Goal: Navigation & Orientation: Find specific page/section

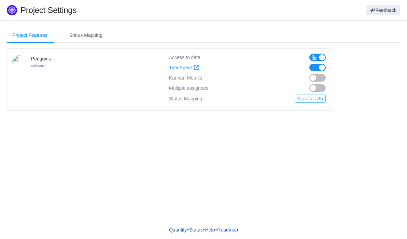
click at [307, 99] on button "Statuses (6)" at bounding box center [310, 99] width 31 height 8
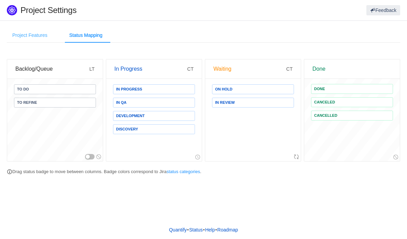
click at [30, 33] on div "Project Features" at bounding box center [30, 35] width 46 height 15
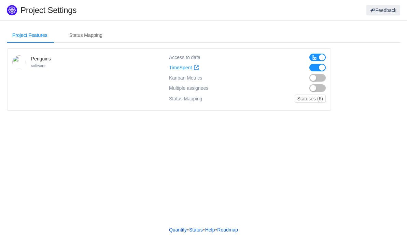
click at [313, 80] on button "button" at bounding box center [318, 78] width 16 height 8
click at [316, 89] on button "button" at bounding box center [318, 88] width 16 height 8
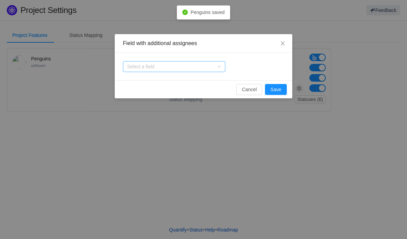
click at [203, 66] on div "Select a field" at bounding box center [170, 66] width 87 height 7
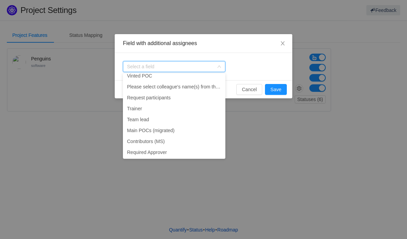
scroll to position [329, 0]
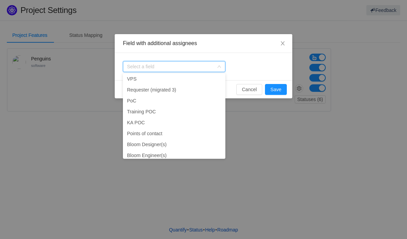
click at [260, 58] on div "Select a field" at bounding box center [204, 66] width 178 height 27
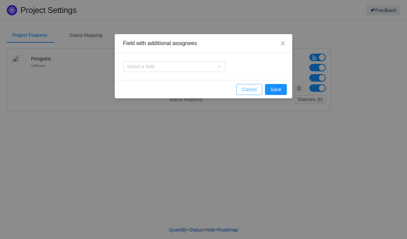
click at [249, 88] on button "Cancel" at bounding box center [250, 89] width 26 height 11
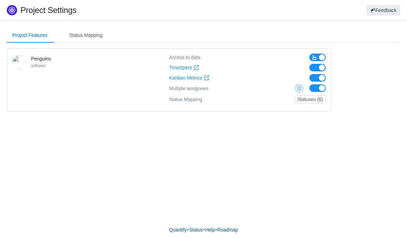
click at [300, 90] on button "button" at bounding box center [299, 88] width 8 height 8
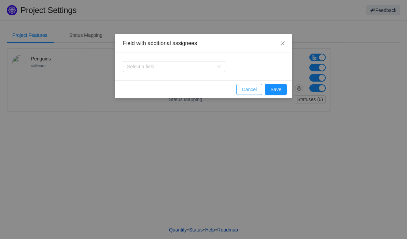
click at [252, 89] on button "Cancel" at bounding box center [250, 89] width 26 height 11
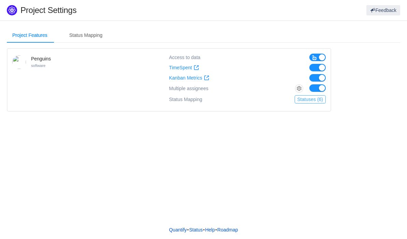
click at [299, 98] on button "Statuses (6)" at bounding box center [310, 99] width 31 height 8
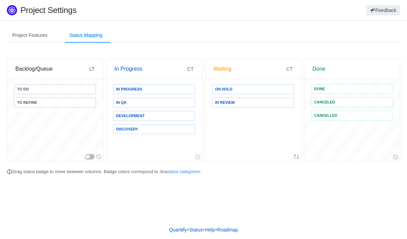
click at [29, 25] on section "Project Features Status Mapping Penguins software Access to data TimeSpent Time…" at bounding box center [203, 104] width 407 height 166
click at [32, 35] on div "Project Features" at bounding box center [30, 35] width 46 height 15
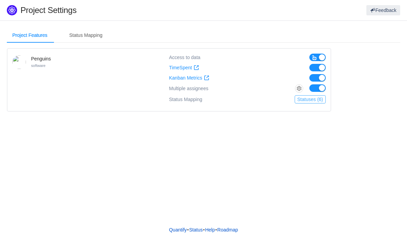
click at [311, 99] on button "Statuses (6)" at bounding box center [310, 99] width 31 height 8
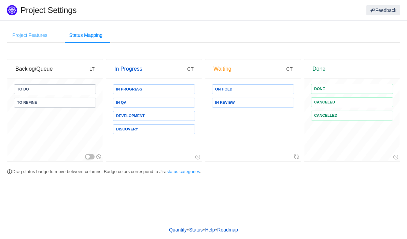
click at [36, 33] on div "Project Features" at bounding box center [30, 35] width 46 height 15
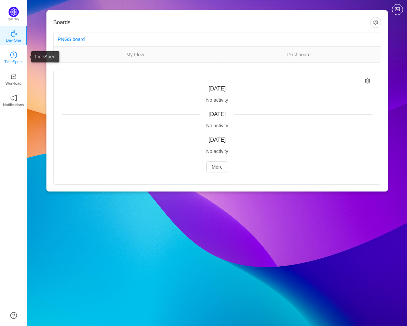
click at [18, 59] on p "TimeSpent" at bounding box center [13, 62] width 18 height 6
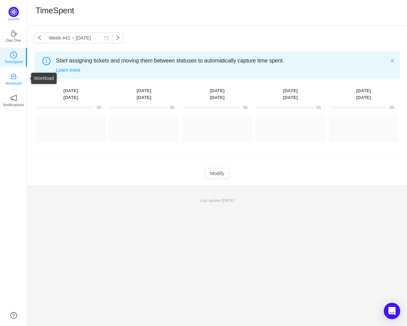
click at [17, 79] on link "Workload" at bounding box center [13, 78] width 7 height 7
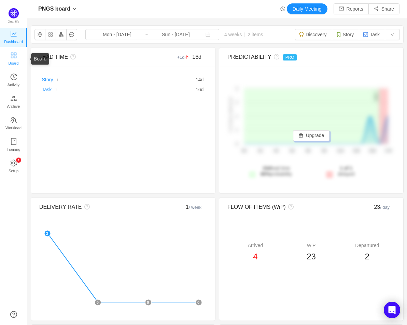
click at [17, 58] on span "Board" at bounding box center [14, 63] width 10 height 14
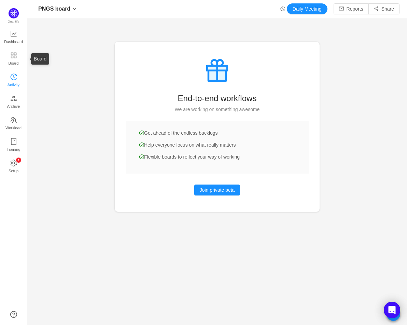
click at [19, 79] on span "Activity" at bounding box center [14, 85] width 12 height 14
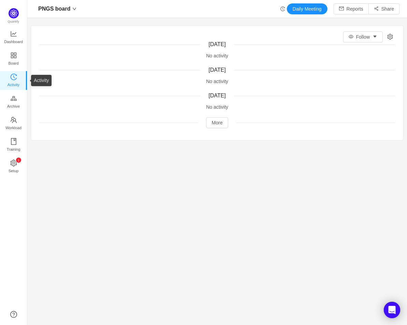
click at [17, 114] on ul "Dashboard Board Activity Archive Workload Training 0 1 2 3 4 5 6 7 8 9 0 1 2 3 …" at bounding box center [13, 103] width 27 height 152
click at [15, 104] on span "Archive" at bounding box center [13, 106] width 13 height 14
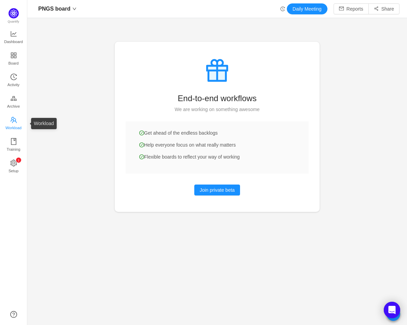
click at [14, 132] on span "Workload" at bounding box center [13, 128] width 16 height 14
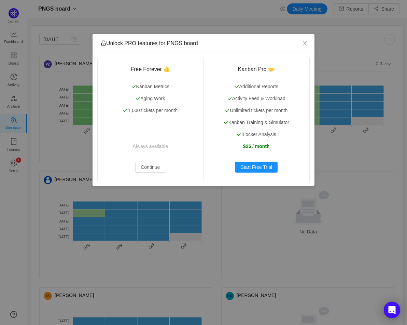
click at [76, 178] on div "Unlock PRO features for PNGS board Free Forever 👍 Kanban Metrics Aging Work 1,0…" at bounding box center [203, 162] width 407 height 325
click at [149, 191] on div "Unlock PRO features for PNGS board Free Forever 👍 Kanban Metrics Aging Work 1,0…" at bounding box center [203, 162] width 407 height 325
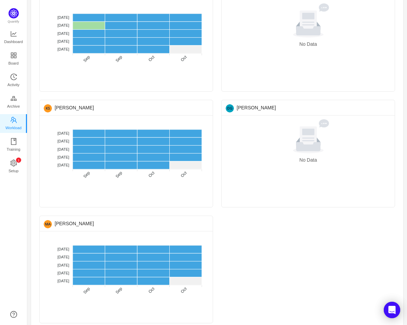
scroll to position [198, 0]
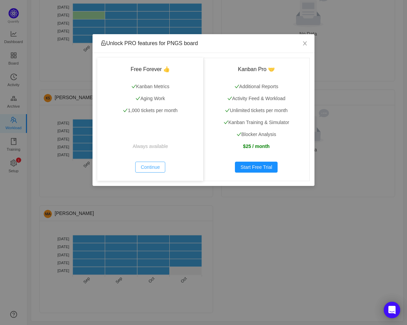
click at [159, 167] on button "Continue" at bounding box center [150, 167] width 30 height 11
click at [152, 166] on button "Continue" at bounding box center [150, 167] width 30 height 11
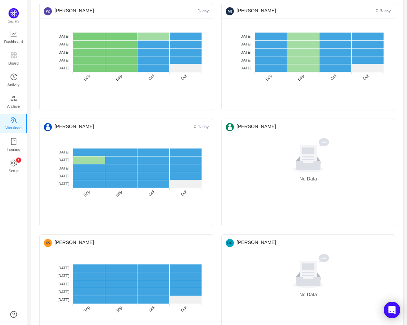
scroll to position [0, 0]
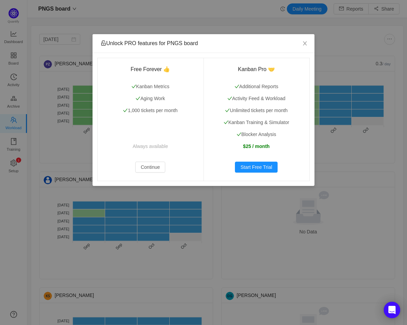
click at [26, 95] on div "Unlock PRO features for PNGS board Free Forever 👍 Kanban Metrics Aging Work 1,0…" at bounding box center [203, 162] width 407 height 325
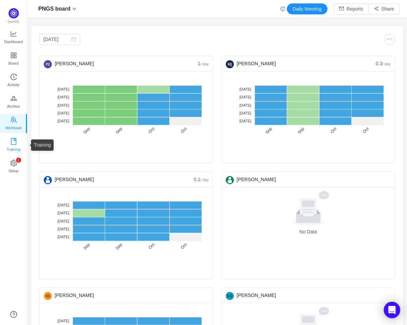
click at [16, 147] on span "Training" at bounding box center [13, 150] width 14 height 14
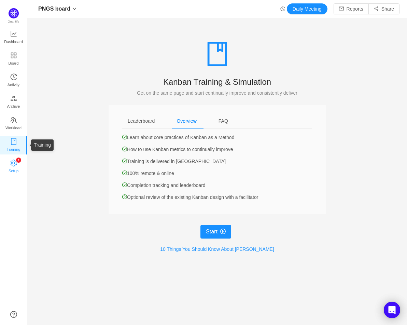
click at [16, 160] on sup "0 1 2 3 4 5 6 7 8 9 0 1 2 3 4 5 6 7 8 9 0 1 2 3 4 5 6 7 8 9" at bounding box center [18, 160] width 5 height 5
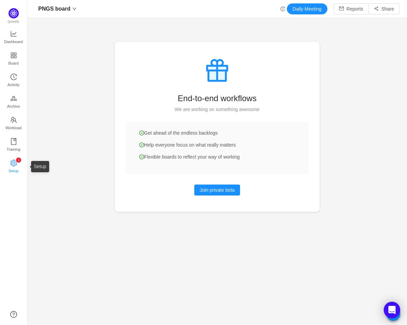
click at [15, 162] on icon "icon: setting" at bounding box center [13, 163] width 7 height 7
